Goal: Information Seeking & Learning: Learn about a topic

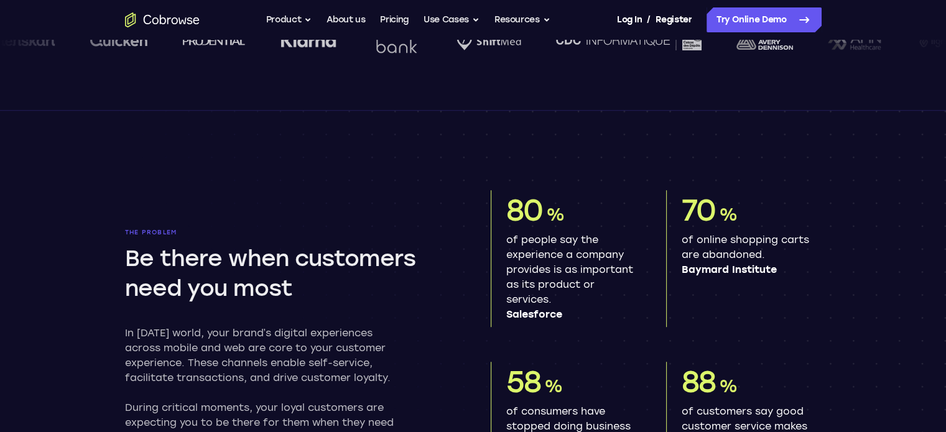
scroll to position [553, 0]
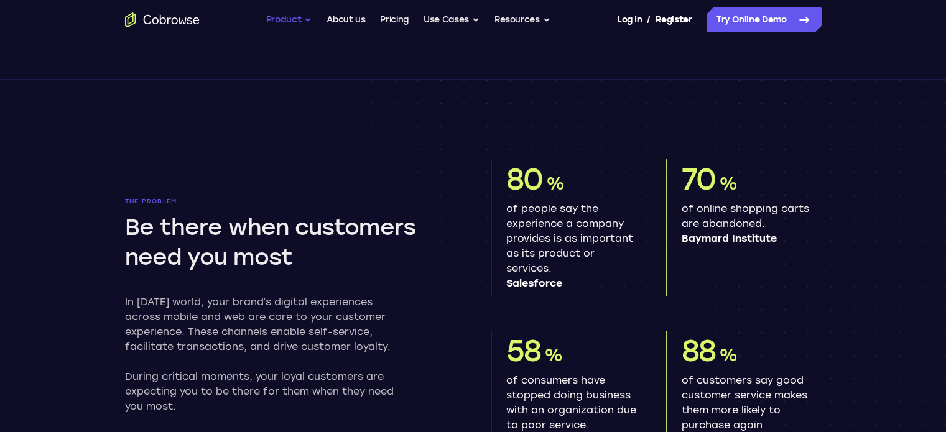
click at [309, 18] on button "Product" at bounding box center [289, 19] width 46 height 25
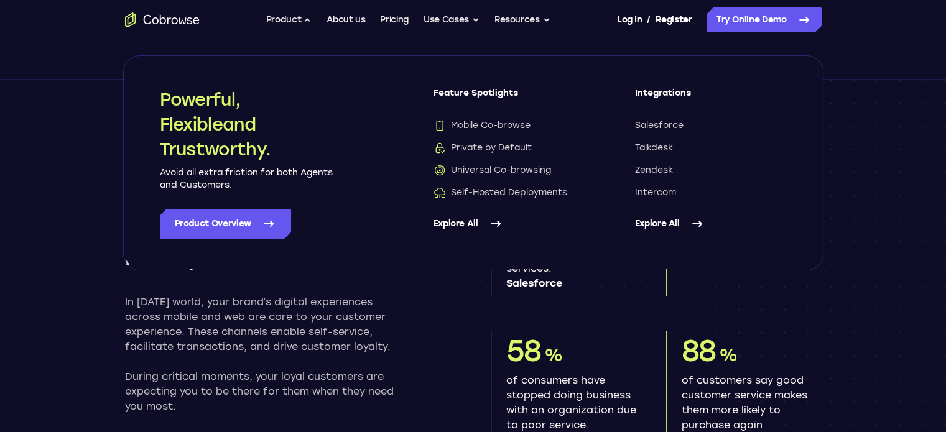
click at [450, 323] on div "The problem Be there when customers need you most In today’s world, your brand’…" at bounding box center [290, 306] width 331 height 217
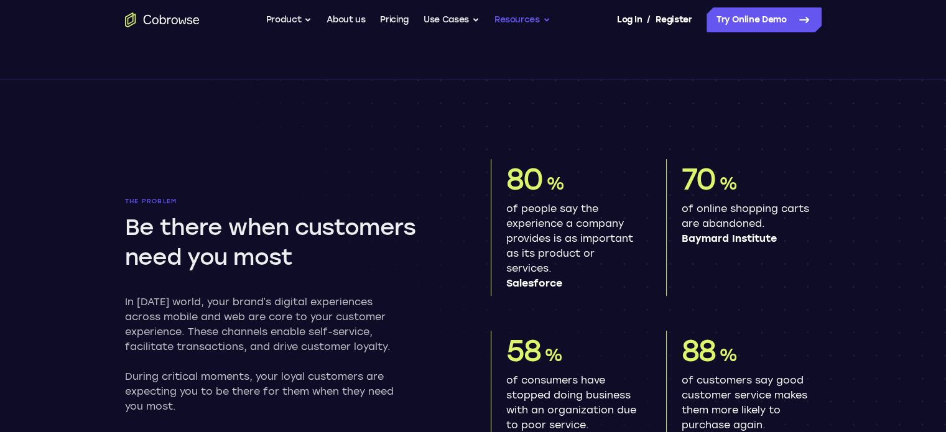
click at [511, 16] on button "Resources" at bounding box center [523, 19] width 56 height 25
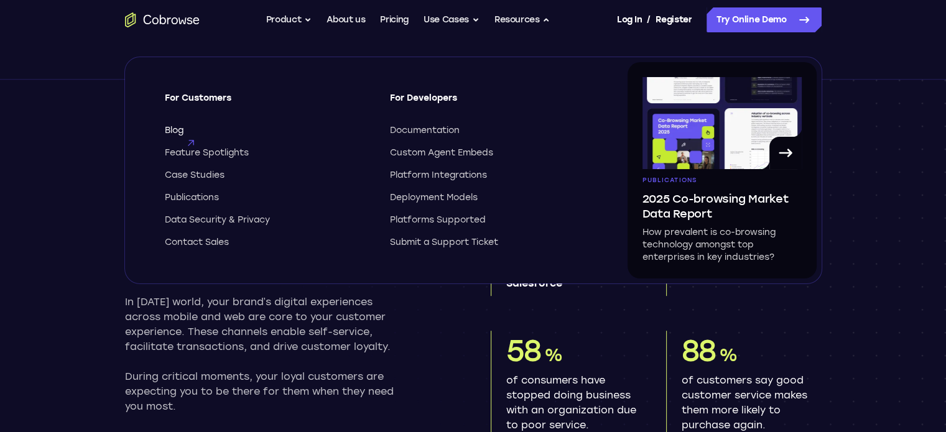
click at [179, 131] on span "Blog" at bounding box center [174, 130] width 19 height 12
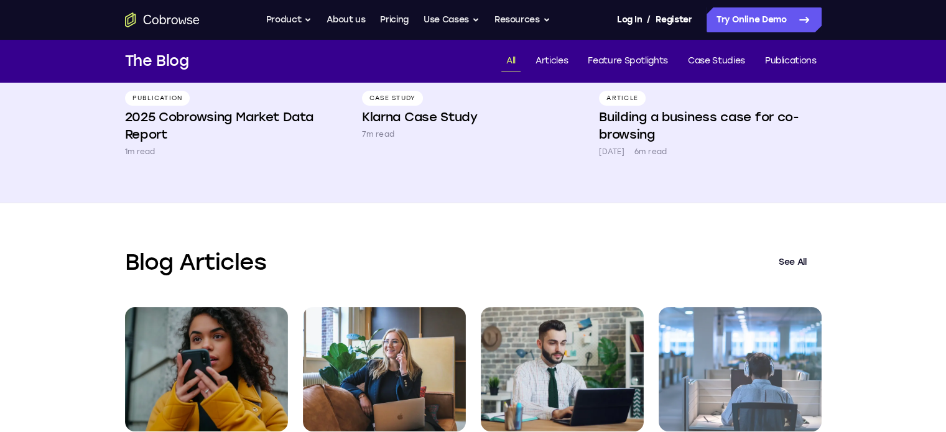
scroll to position [299, 0]
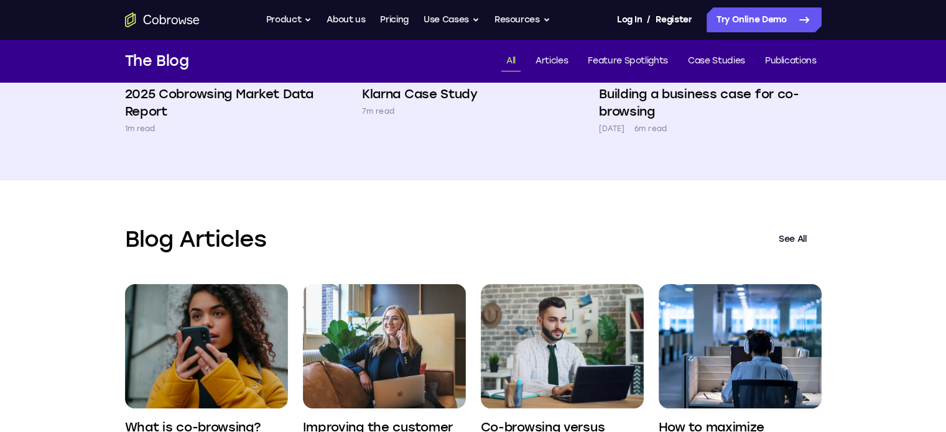
click at [782, 240] on link "See All" at bounding box center [793, 240] width 58 height 30
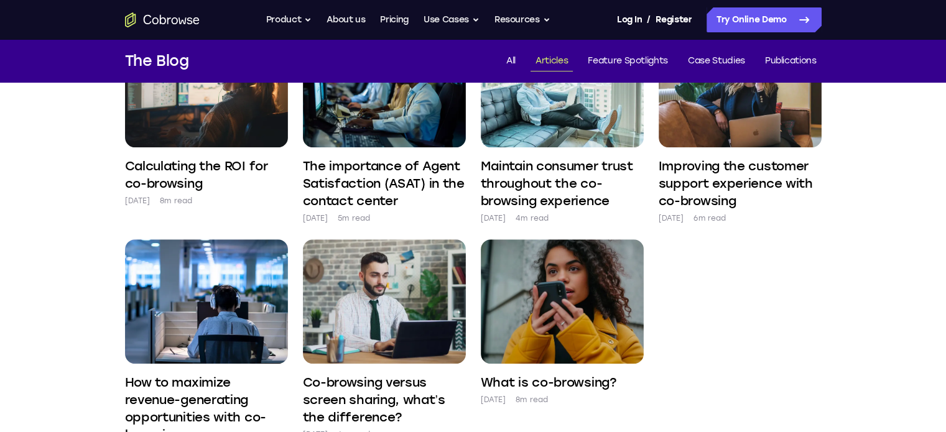
scroll to position [819, 0]
